Goal: Information Seeking & Learning: Find specific fact

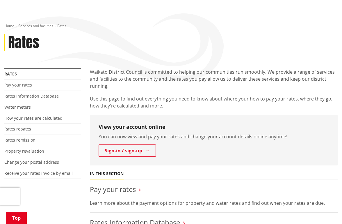
scroll to position [65, 0]
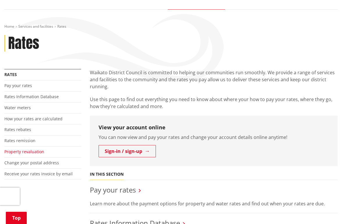
click at [33, 151] on link "Property revaluation" at bounding box center [24, 152] width 40 height 6
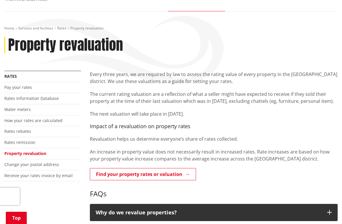
scroll to position [68, 0]
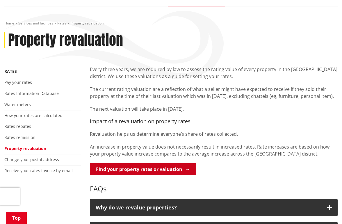
click at [167, 171] on link "Find your property rates or valuation" at bounding box center [143, 169] width 106 height 12
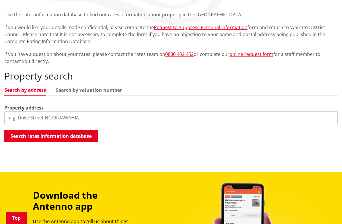
scroll to position [134, 0]
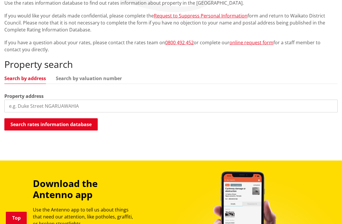
click at [115, 102] on input "search" at bounding box center [170, 105] width 333 height 13
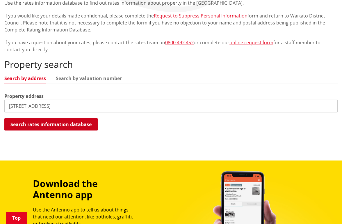
type input "[STREET_ADDRESS]"
click at [78, 119] on button "Search rates information database" at bounding box center [50, 124] width 93 height 12
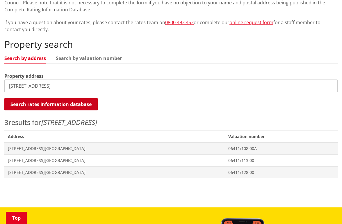
scroll to position [161, 0]
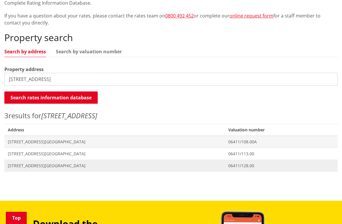
click at [51, 165] on span "[STREET_ADDRESS][GEOGRAPHIC_DATA]" at bounding box center [114, 166] width 213 height 6
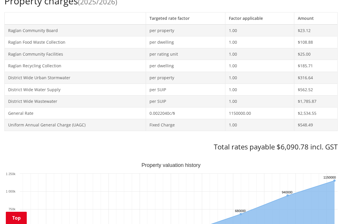
scroll to position [276, 0]
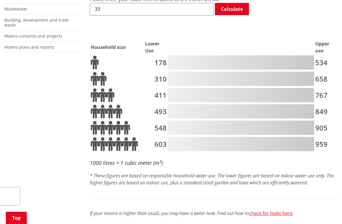
scroll to position [259, 0]
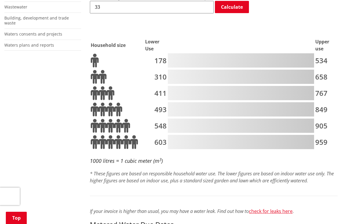
click at [174, 88] on div at bounding box center [241, 93] width 146 height 14
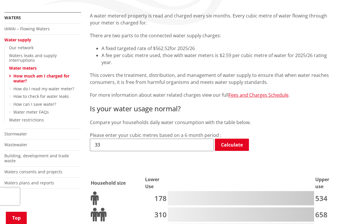
scroll to position [120, 0]
